Goal: Task Accomplishment & Management: Manage account settings

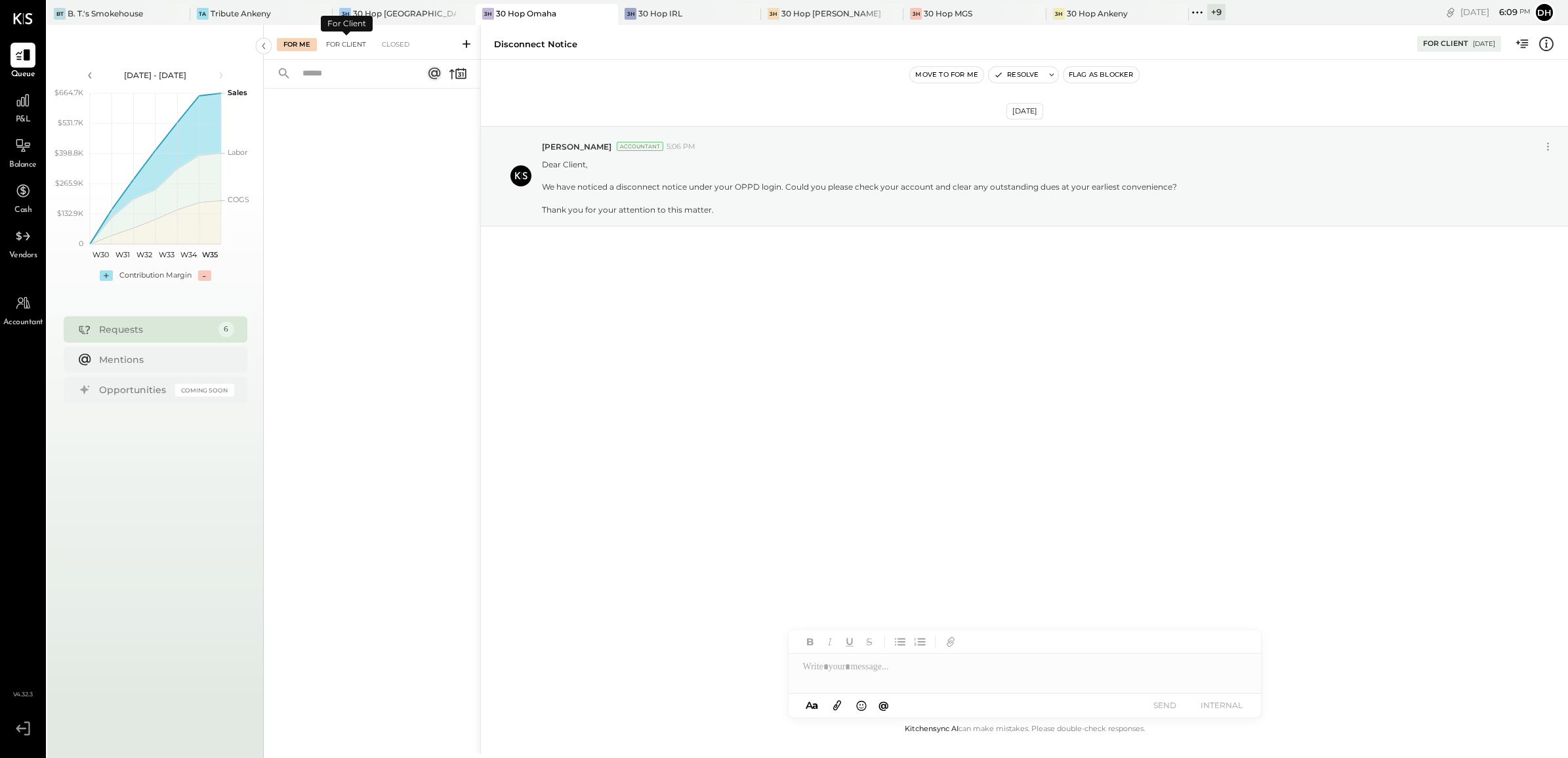
click at [339, 47] on div "For Client" at bounding box center [346, 45] width 53 height 14
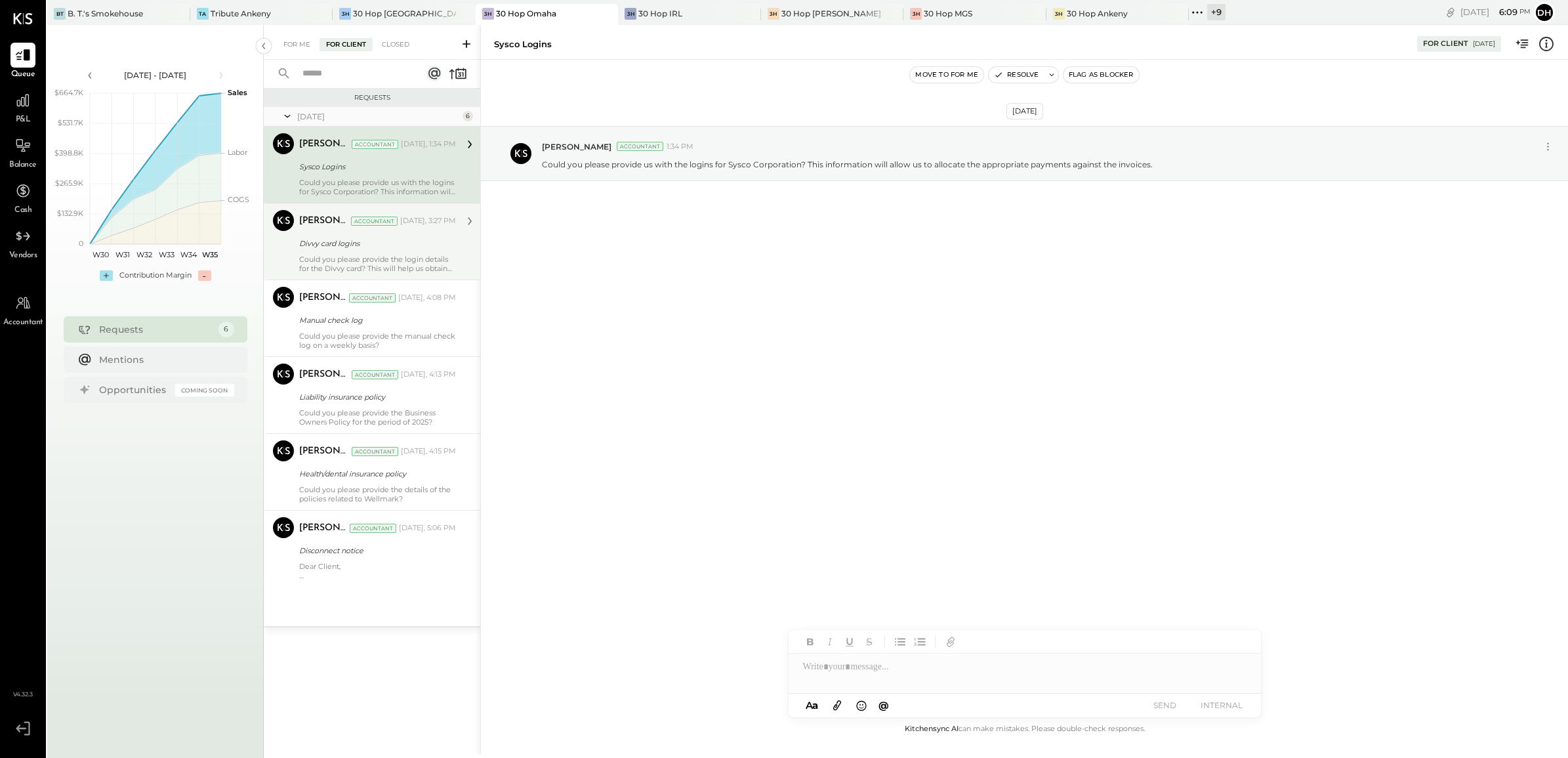
click at [349, 241] on div "Divvy card logins" at bounding box center [376, 244] width 153 height 14
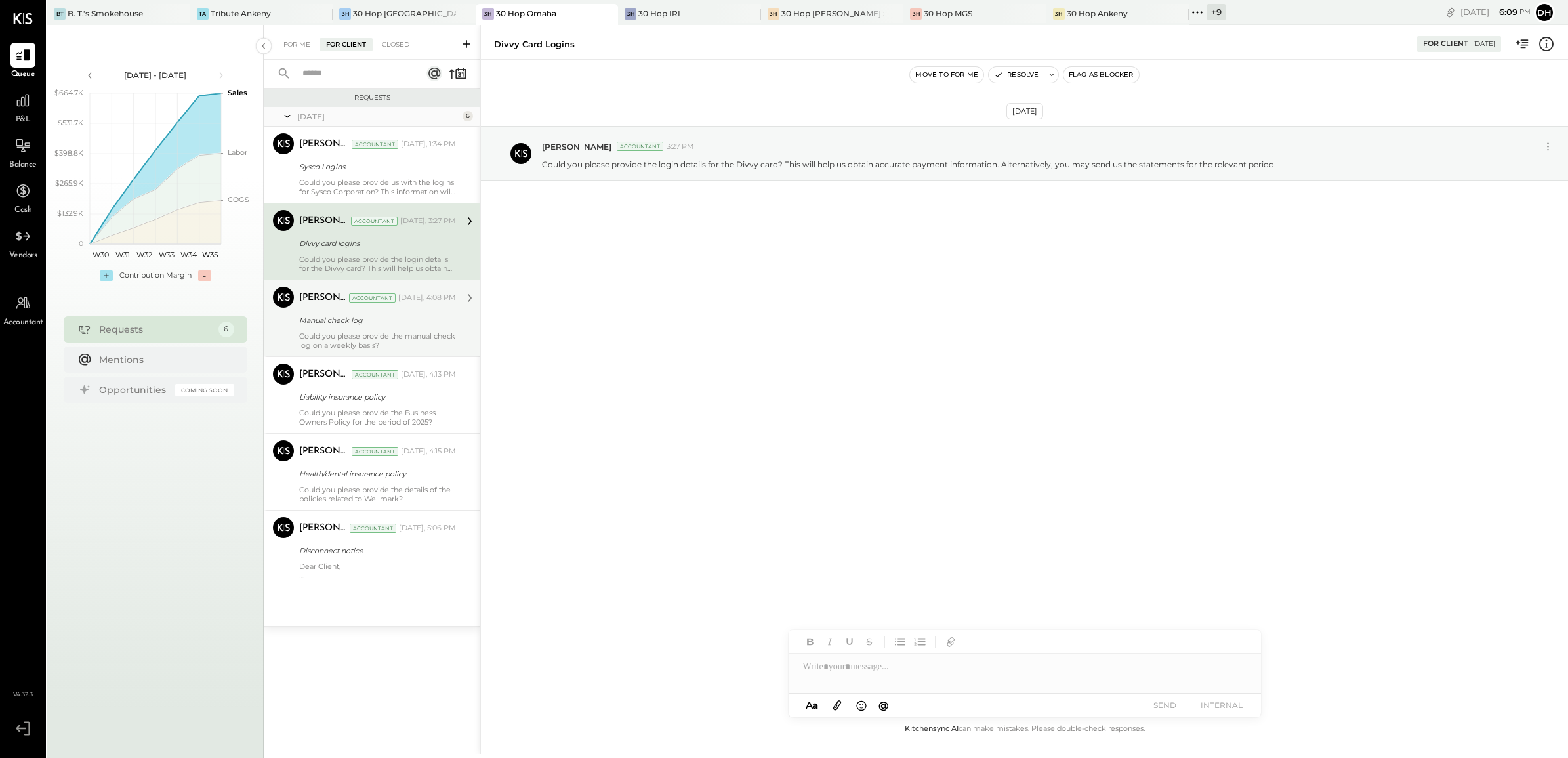
click at [339, 311] on div "[PERSON_NAME] Accountant [DATE], 4:08 PM Manual check log Could you please prov…" at bounding box center [378, 318] width 157 height 63
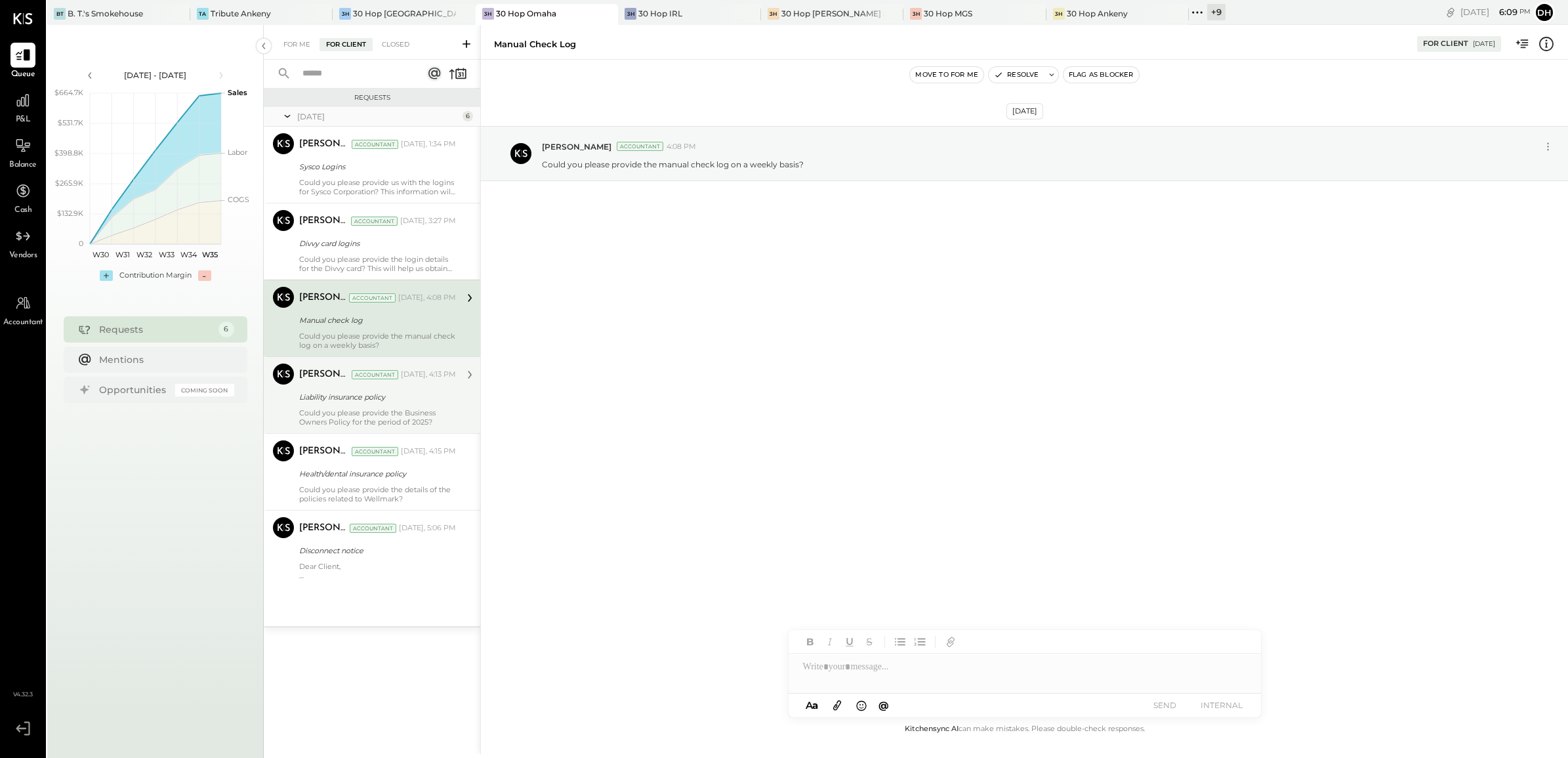
click at [345, 375] on div "[PERSON_NAME]" at bounding box center [324, 375] width 50 height 14
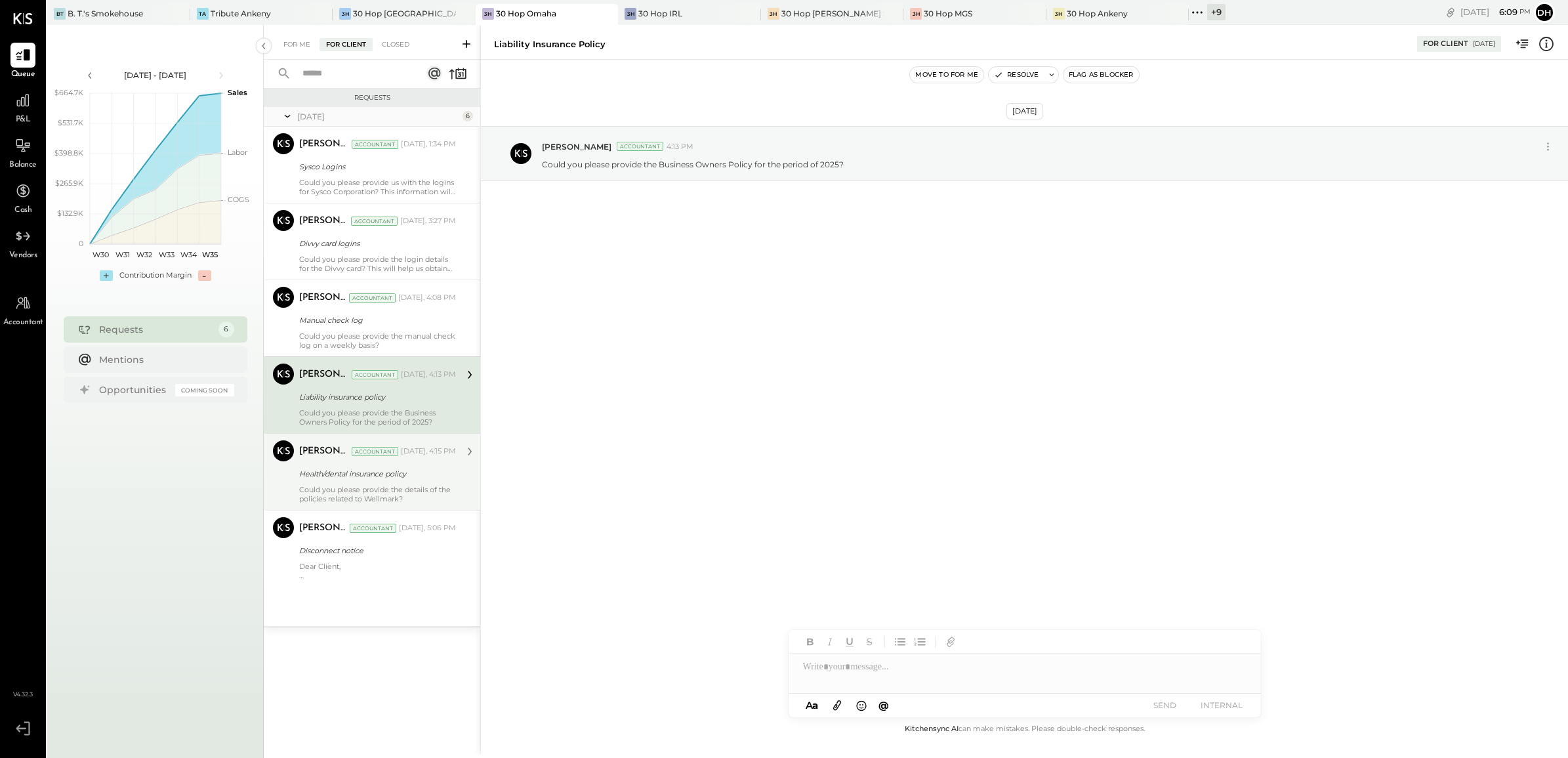
click at [363, 464] on div "[PERSON_NAME] Accountant [DATE], 4:15 PM Health/dental insurance policy Could y…" at bounding box center [378, 472] width 157 height 63
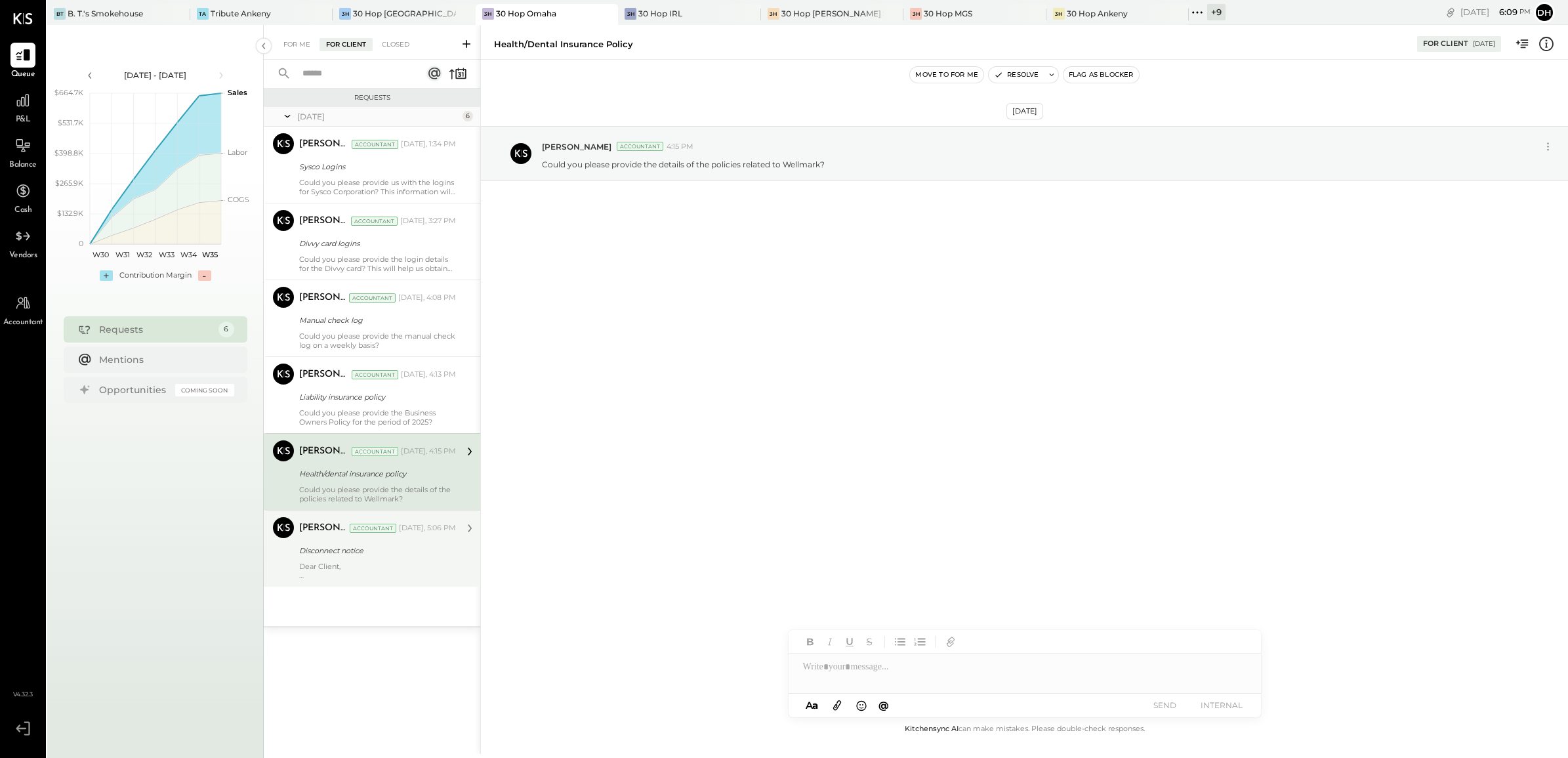
click at [339, 542] on div "[PERSON_NAME] Accountant [DATE], 5:06 PM Disconnect notice Dear Client, We have…" at bounding box center [378, 549] width 157 height 63
